Goal: Book appointment/travel/reservation

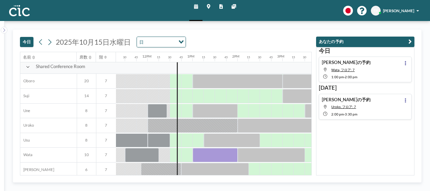
scroll to position [419, 508]
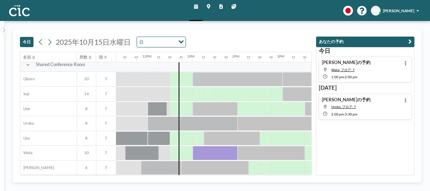
click at [50, 44] on icon at bounding box center [49, 42] width 5 height 8
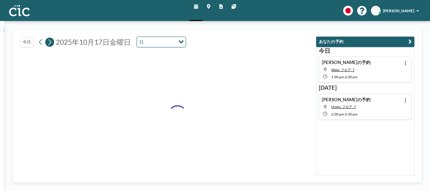
click at [50, 44] on icon at bounding box center [49, 42] width 5 height 8
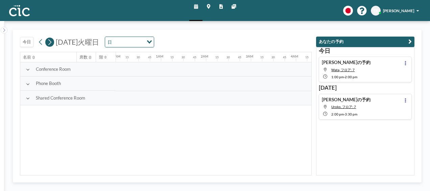
scroll to position [0, 0]
click at [50, 44] on icon at bounding box center [49, 42] width 5 height 8
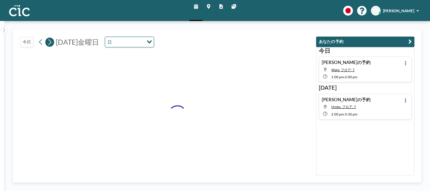
click at [50, 44] on icon at bounding box center [49, 42] width 5 height 8
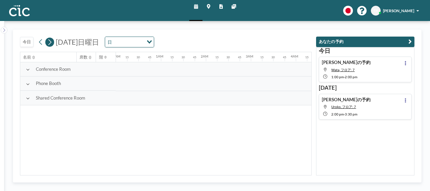
click at [50, 44] on icon at bounding box center [49, 42] width 5 height 8
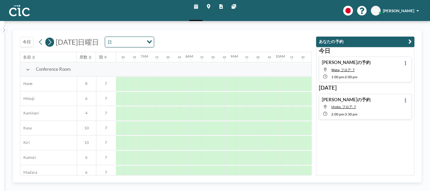
click at [50, 44] on icon at bounding box center [49, 42] width 5 height 8
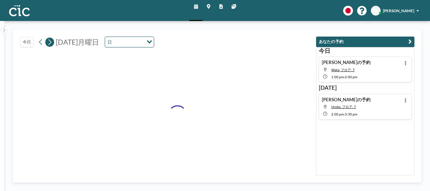
click at [50, 44] on icon at bounding box center [49, 42] width 5 height 8
click at [50, 43] on icon at bounding box center [49, 42] width 5 height 8
click at [50, 43] on icon at bounding box center [49, 42] width 3 height 6
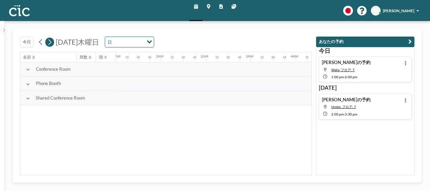
click at [50, 43] on icon at bounding box center [49, 42] width 3 height 6
click at [50, 42] on icon at bounding box center [49, 42] width 5 height 8
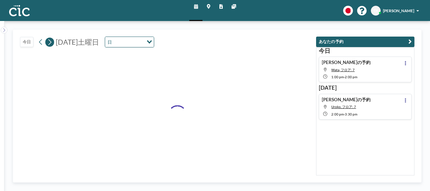
click at [50, 42] on icon at bounding box center [49, 42] width 5 height 8
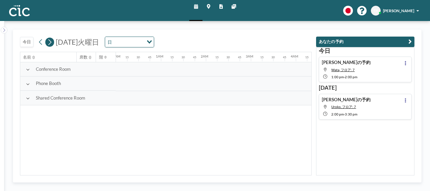
click at [50, 42] on icon at bounding box center [49, 42] width 5 height 8
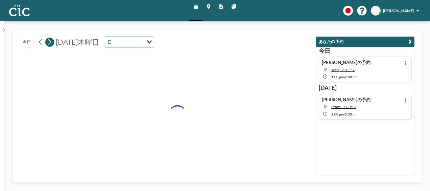
click at [50, 42] on icon at bounding box center [49, 42] width 5 height 8
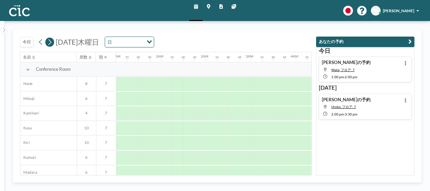
click at [50, 42] on icon at bounding box center [49, 42] width 5 height 8
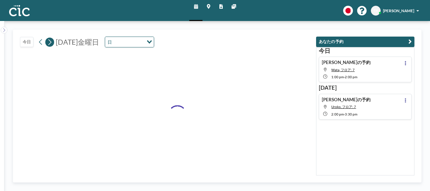
click at [50, 42] on icon at bounding box center [49, 42] width 5 height 8
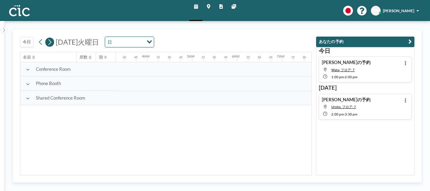
click at [50, 42] on icon at bounding box center [49, 42] width 5 height 8
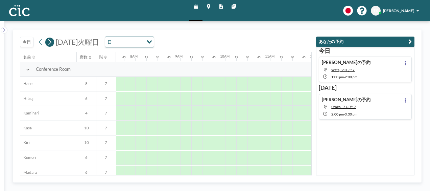
click at [50, 42] on icon at bounding box center [49, 42] width 5 height 8
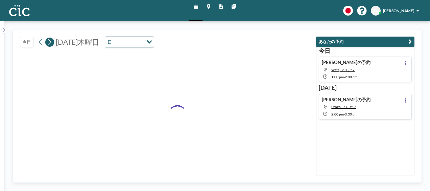
click at [50, 42] on icon at bounding box center [49, 42] width 5 height 8
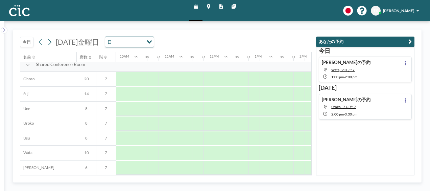
scroll to position [419, 490]
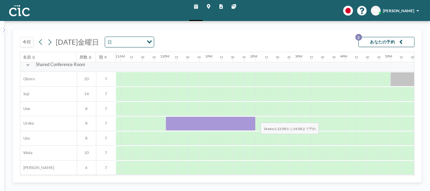
drag, startPoint x: 176, startPoint y: 117, endPoint x: 256, endPoint y: 117, distance: 79.8
click at [256, 117] on div at bounding box center [165, 123] width 1079 height 15
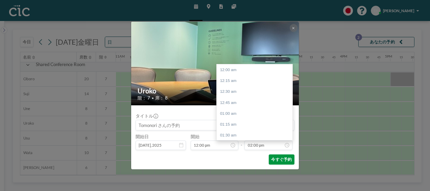
scroll to position [612, 0]
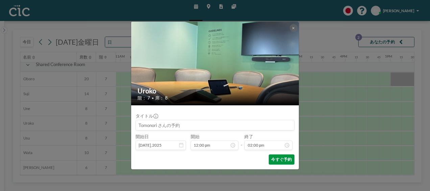
click at [283, 161] on button "今すぐ予約" at bounding box center [282, 159] width 26 height 10
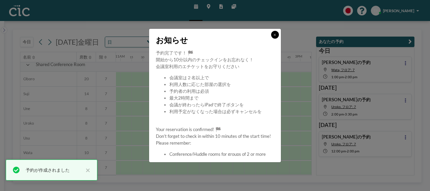
click at [274, 33] on icon at bounding box center [275, 34] width 2 height 3
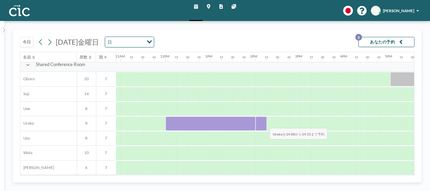
click at [257, 122] on div at bounding box center [261, 123] width 11 height 14
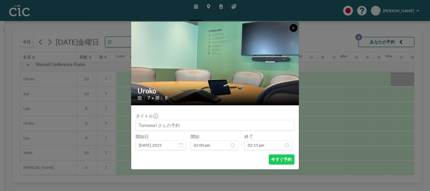
click at [293, 29] on icon at bounding box center [293, 27] width 2 height 3
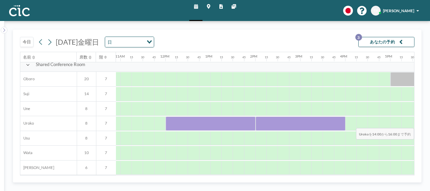
click at [371, 123] on div at bounding box center [165, 123] width 1079 height 15
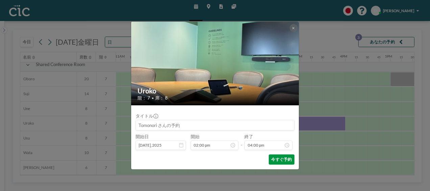
click at [289, 160] on button "今すぐ予約" at bounding box center [282, 159] width 26 height 10
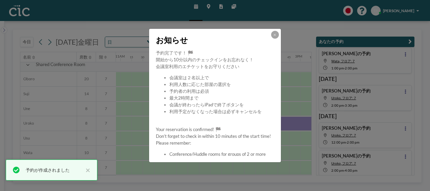
scroll to position [10, 0]
click at [272, 33] on button at bounding box center [275, 35] width 8 height 8
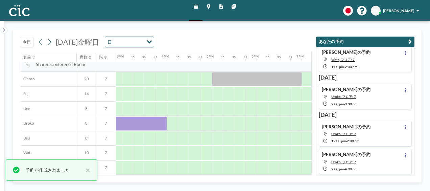
scroll to position [419, 658]
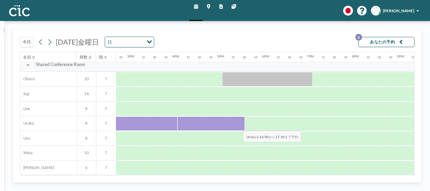
click at [238, 125] on div at bounding box center [212, 123] width 68 height 14
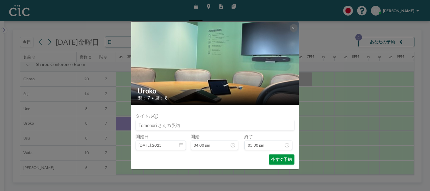
scroll to position [764, 0]
click at [281, 158] on button "今すぐ予約" at bounding box center [282, 159] width 26 height 10
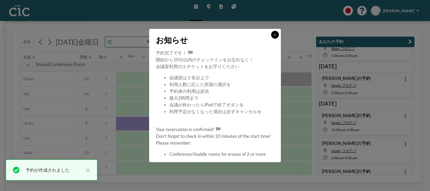
scroll to position [38, 0]
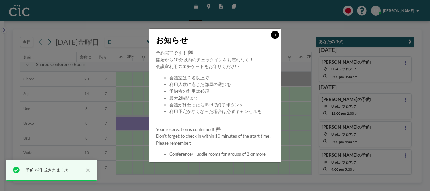
click at [276, 33] on button at bounding box center [275, 35] width 8 height 8
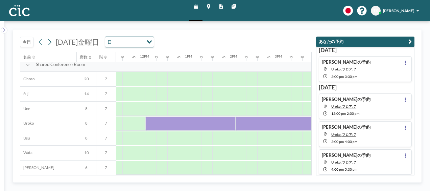
scroll to position [419, 519]
click at [24, 41] on button "今日" at bounding box center [27, 42] width 14 height 10
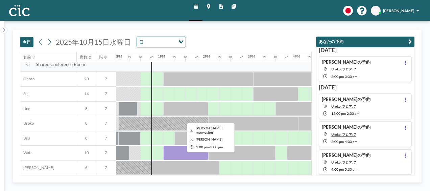
scroll to position [419, 538]
